Goal: Information Seeking & Learning: Learn about a topic

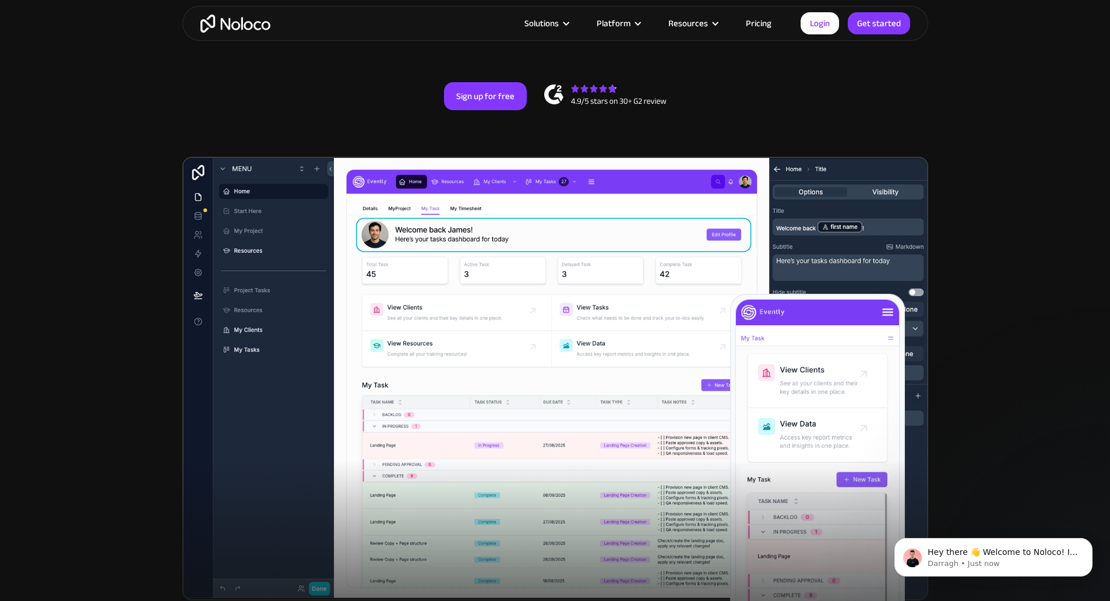
scroll to position [233, 0]
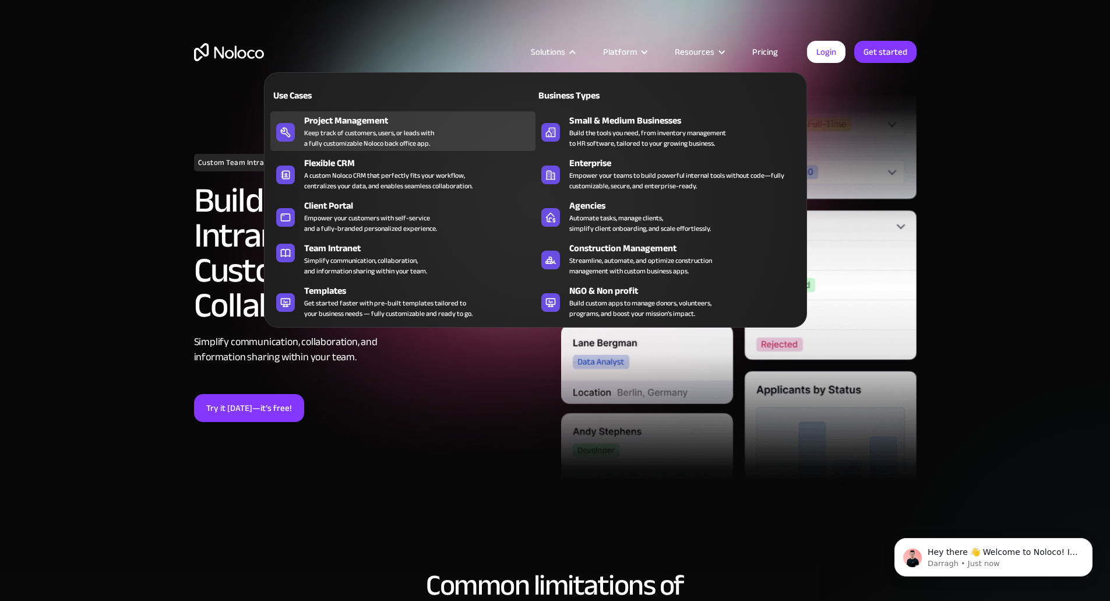
click at [428, 128] on div "Project Management" at bounding box center [422, 121] width 237 height 14
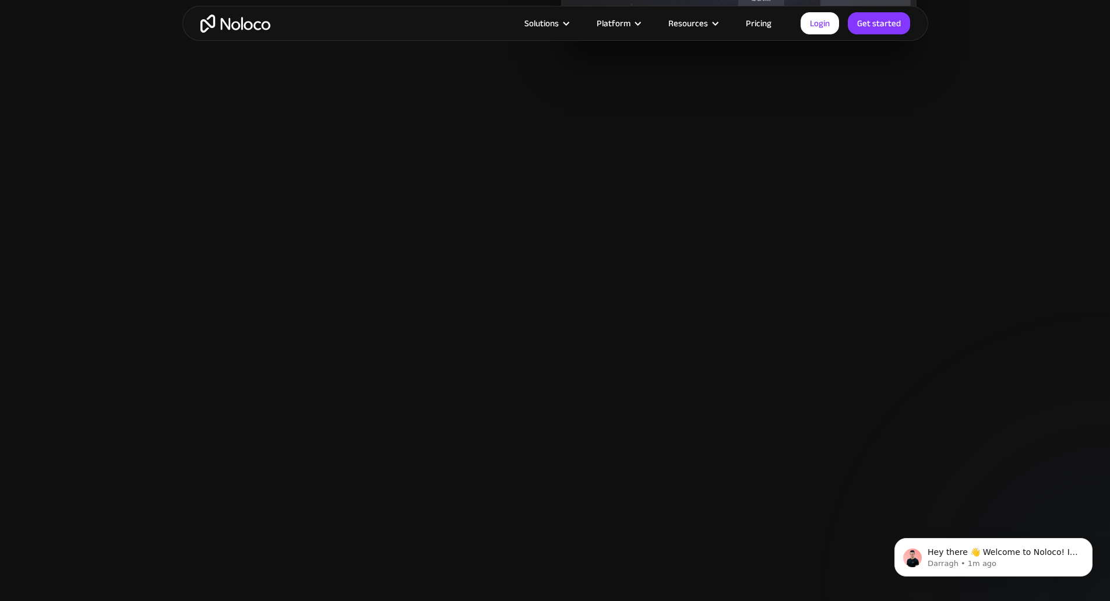
scroll to position [1224, 0]
